Goal: Transaction & Acquisition: Purchase product/service

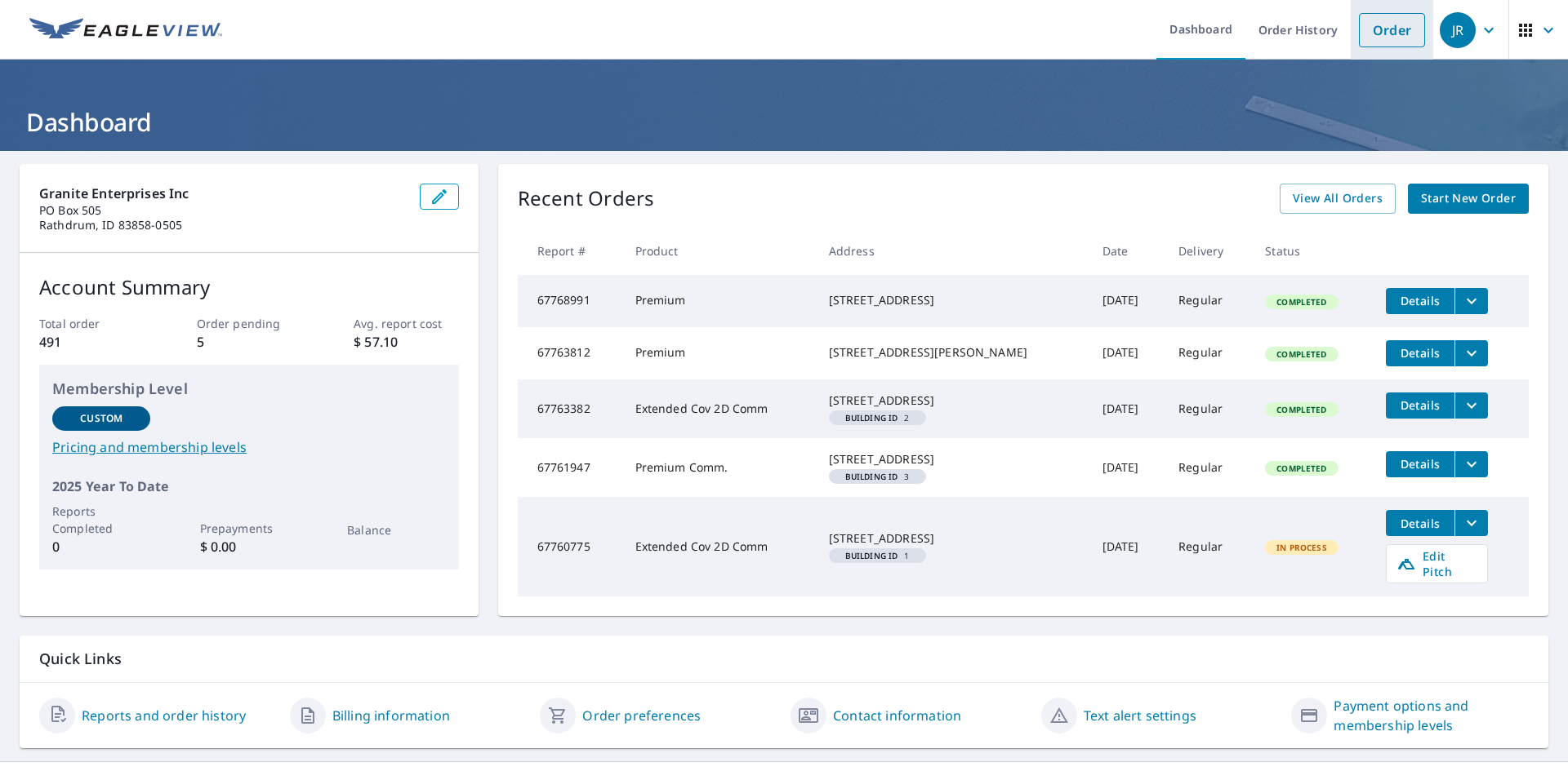
drag, startPoint x: 1378, startPoint y: 23, endPoint x: 1371, endPoint y: 28, distance: 8.6
click at [1378, 23] on link "Order" at bounding box center [1392, 31] width 66 height 34
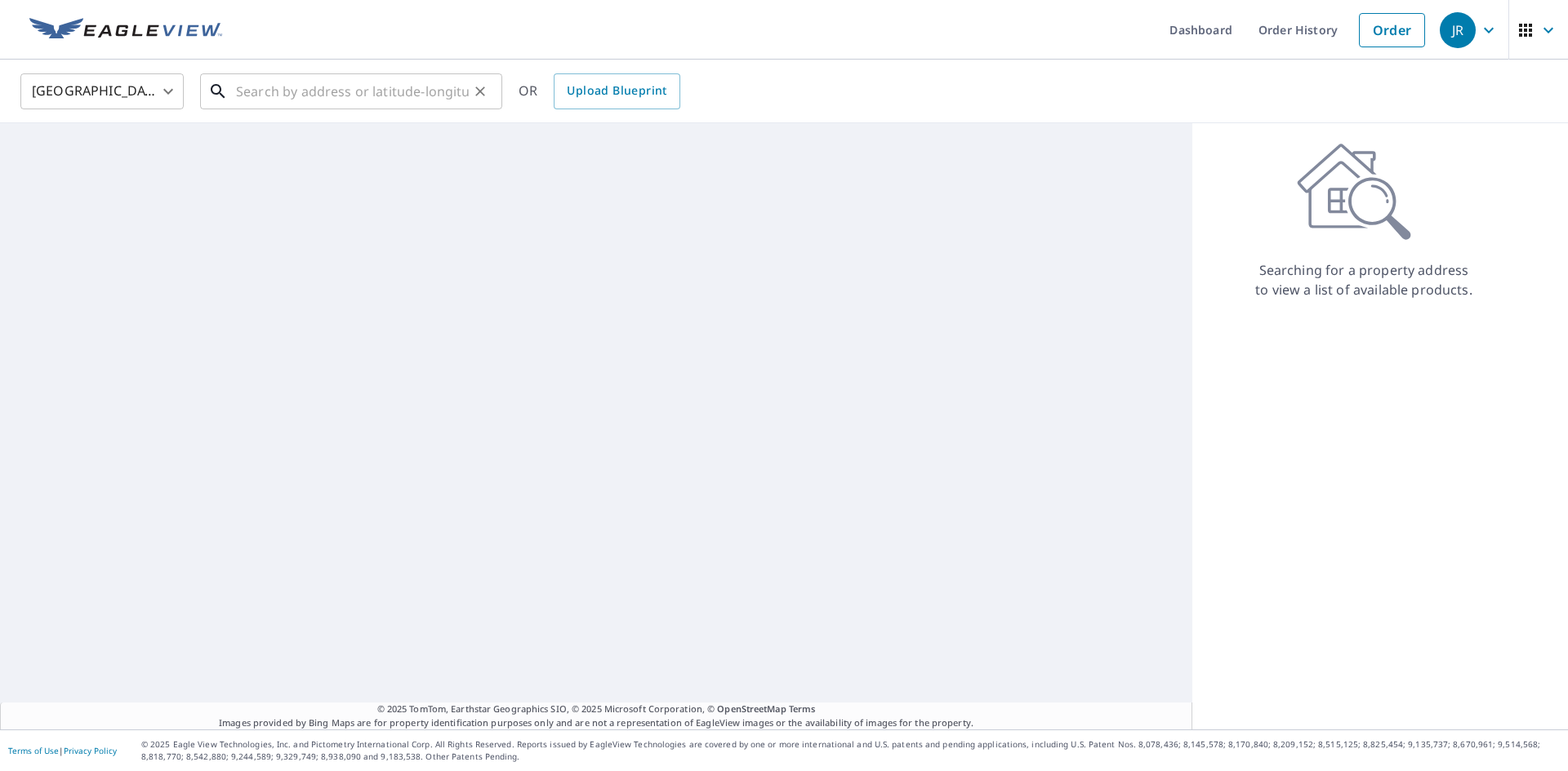
click at [364, 85] on input "text" at bounding box center [352, 91] width 233 height 46
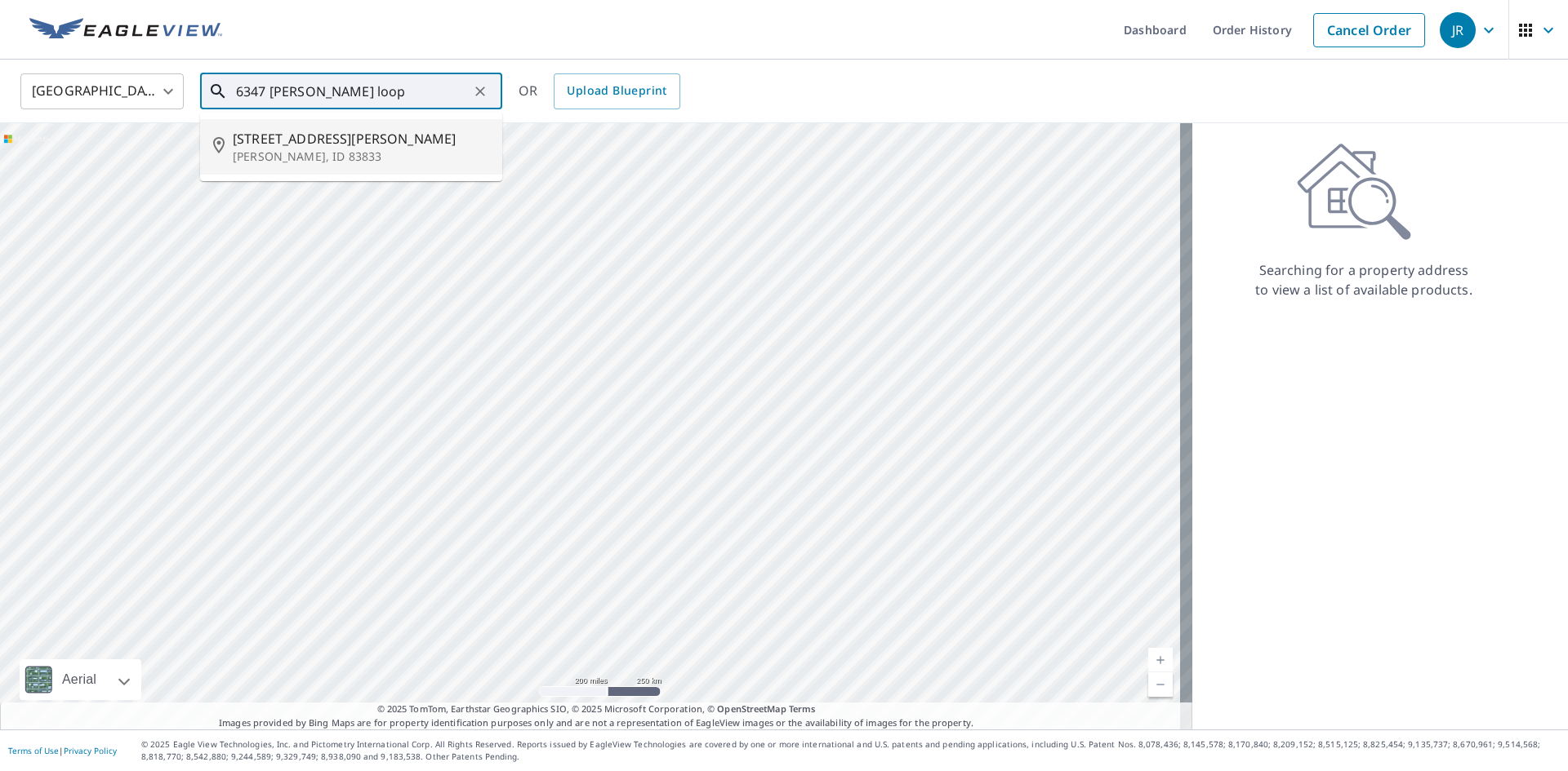
click at [312, 156] on p "[PERSON_NAME], ID 83833" at bounding box center [361, 157] width 257 height 16
type input "[STREET_ADDRESS][PERSON_NAME][PERSON_NAME]"
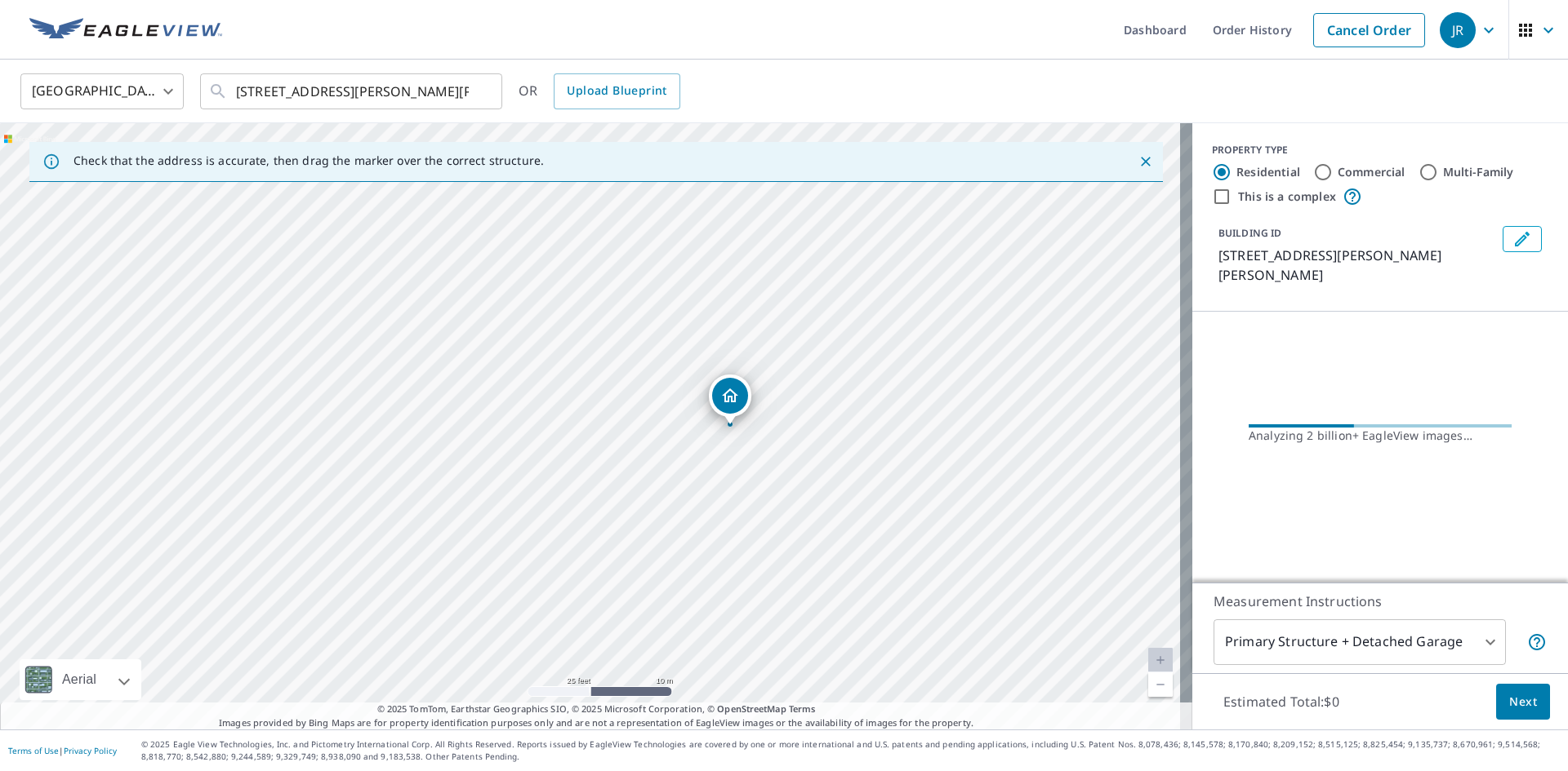
drag, startPoint x: 997, startPoint y: 556, endPoint x: 441, endPoint y: 250, distance: 634.6
click at [441, 250] on div "[STREET_ADDRESS][PERSON_NAME][PERSON_NAME]" at bounding box center [596, 426] width 1193 height 606
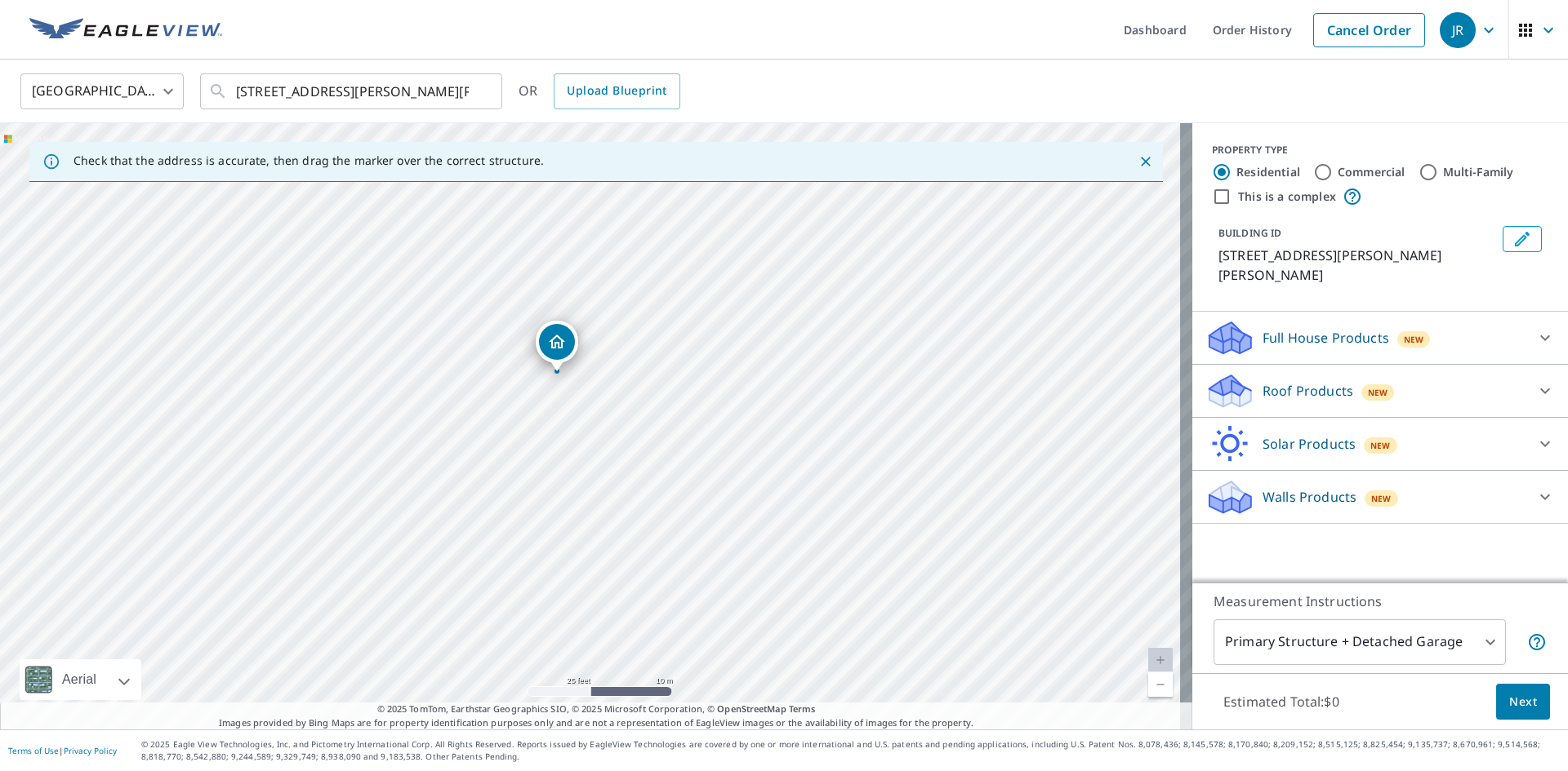
drag, startPoint x: 905, startPoint y: 454, endPoint x: 870, endPoint y: 414, distance: 53.2
click at [870, 414] on div "[STREET_ADDRESS][PERSON_NAME][PERSON_NAME]" at bounding box center [596, 426] width 1193 height 606
drag, startPoint x: 906, startPoint y: 601, endPoint x: 901, endPoint y: 591, distance: 11.2
click at [901, 591] on div "[STREET_ADDRESS][PERSON_NAME][PERSON_NAME]" at bounding box center [596, 426] width 1193 height 606
